Goal: Information Seeking & Learning: Learn about a topic

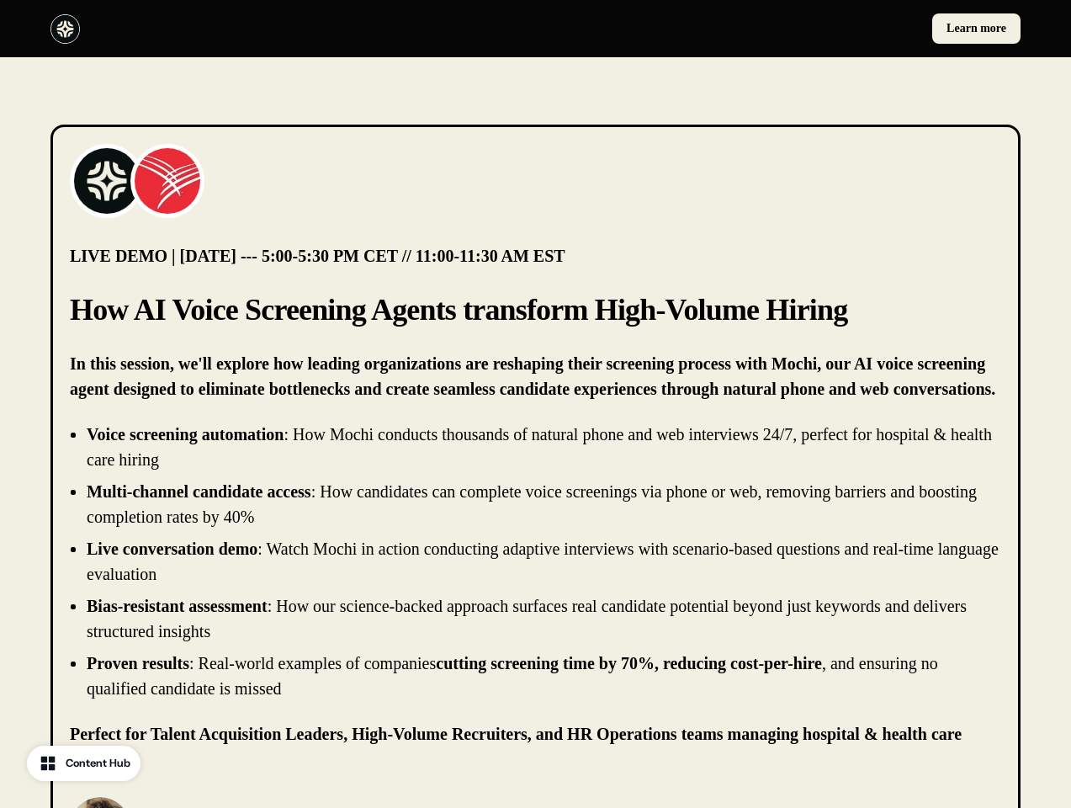
click at [535, 29] on div "Learn more" at bounding box center [535, 28] width 1071 height 57
click at [289, 29] on div at bounding box center [289, 28] width 479 height 29
click at [782, 29] on div "Learn more" at bounding box center [782, 28] width 479 height 30
click at [107, 181] on img at bounding box center [106, 180] width 67 height 67
click at [167, 181] on img at bounding box center [167, 180] width 67 height 67
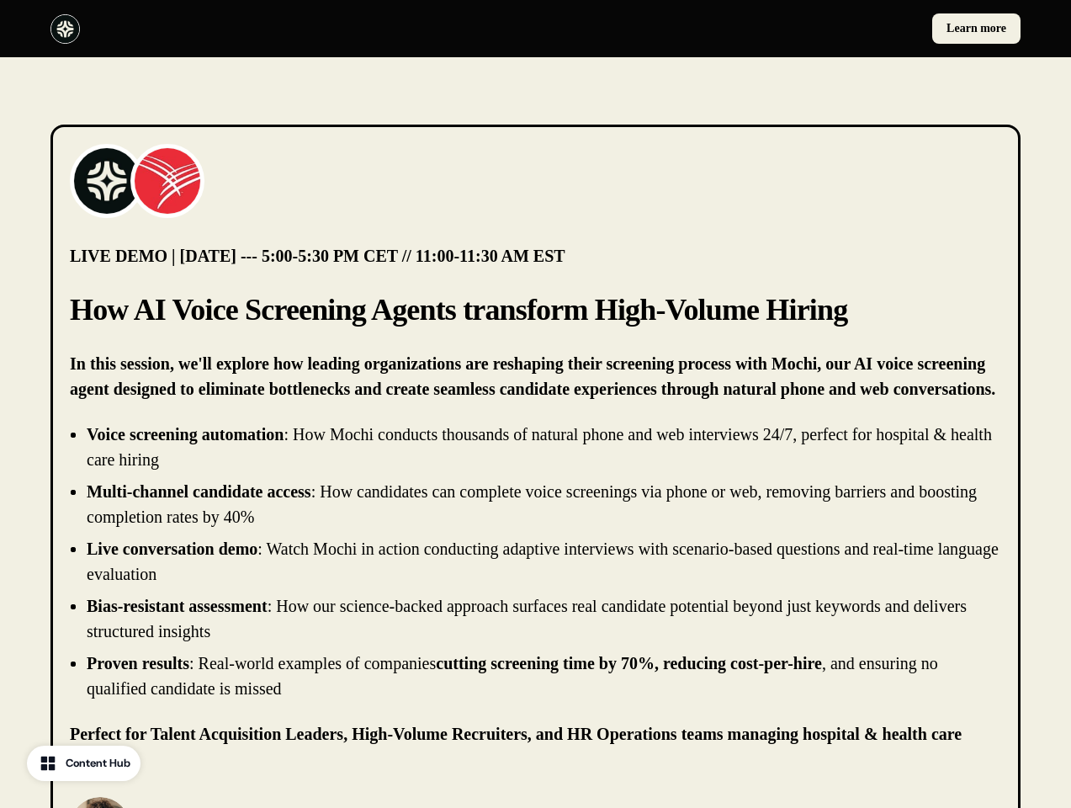
click at [535, 561] on li "Live conversation demo : Watch Mochi in action conducting adaptive interviews w…" at bounding box center [544, 561] width 915 height 50
click at [218, 807] on p "[PERSON_NAME]" at bounding box center [244, 819] width 201 height 20
